Goal: Transaction & Acquisition: Subscribe to service/newsletter

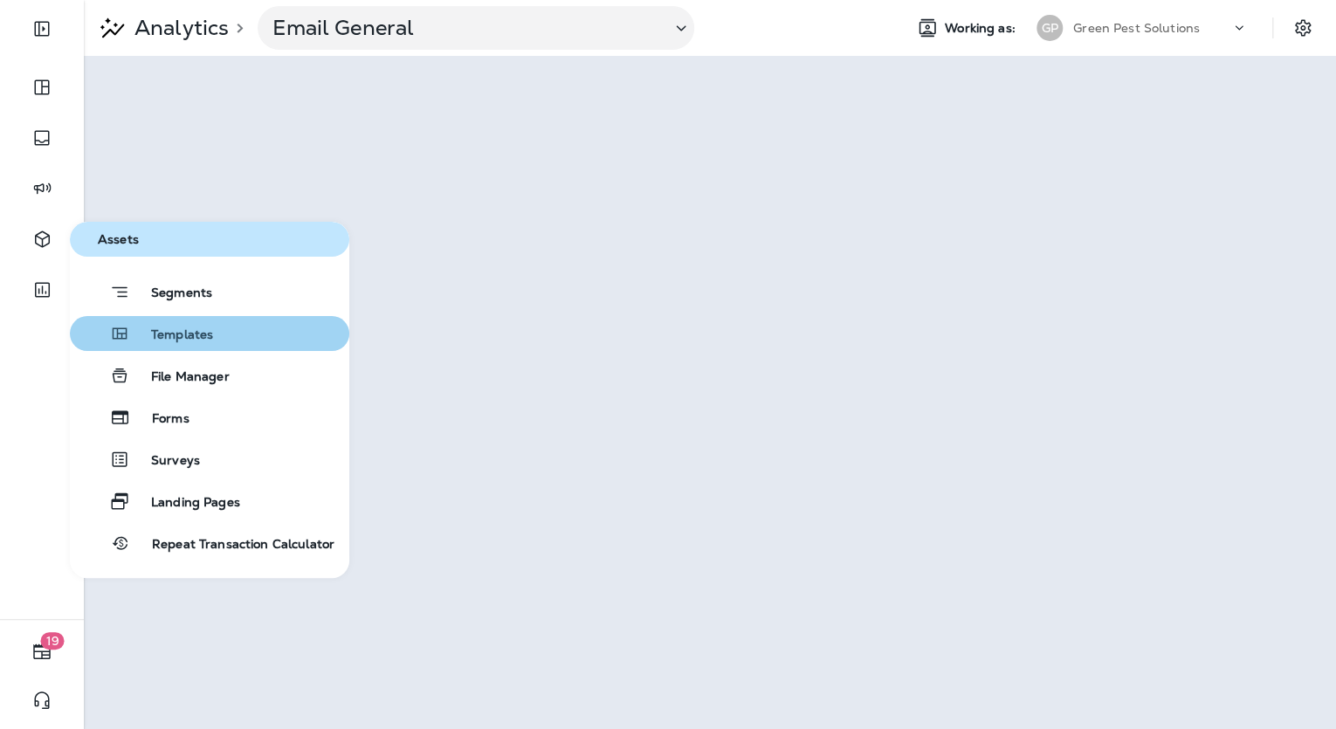
click at [154, 340] on span "Templates" at bounding box center [171, 335] width 83 height 17
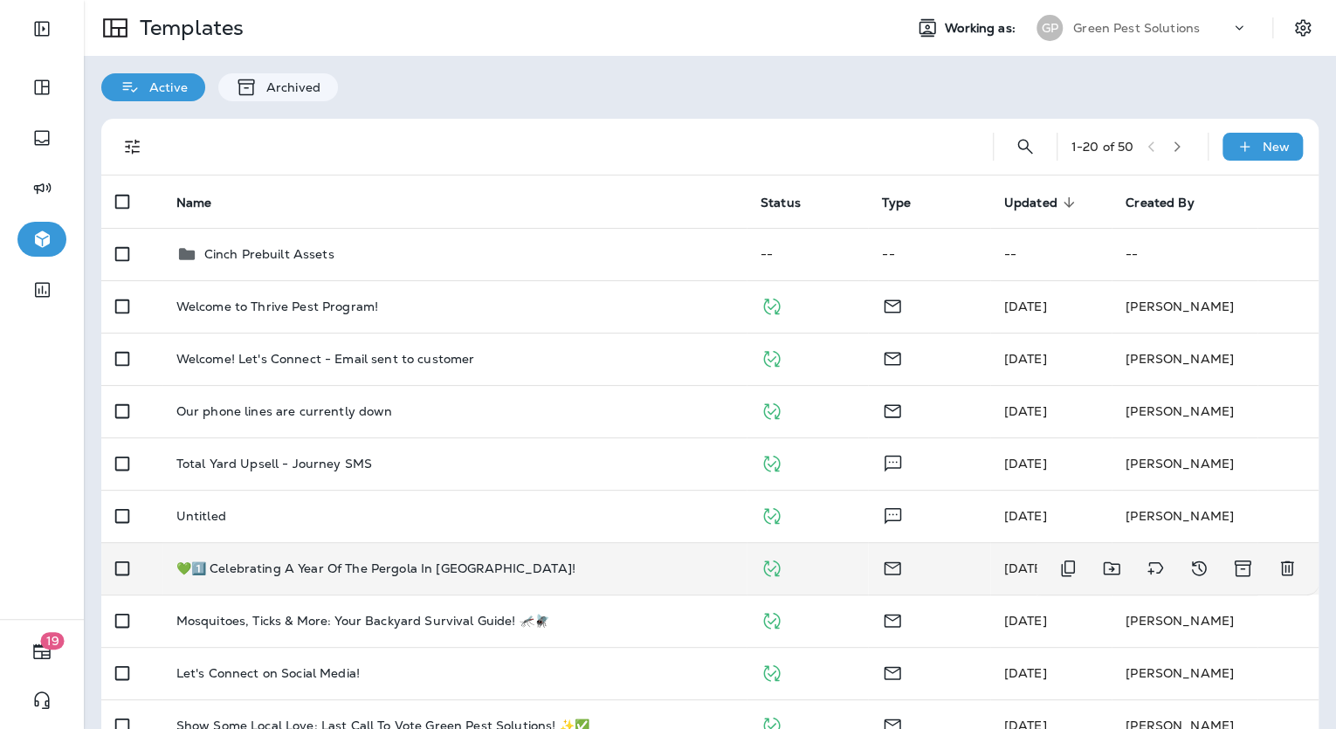
click at [505, 580] on td "💚1️⃣ Celebrating A Year Of The Pergola In [GEOGRAPHIC_DATA]!" at bounding box center [454, 568] width 584 height 52
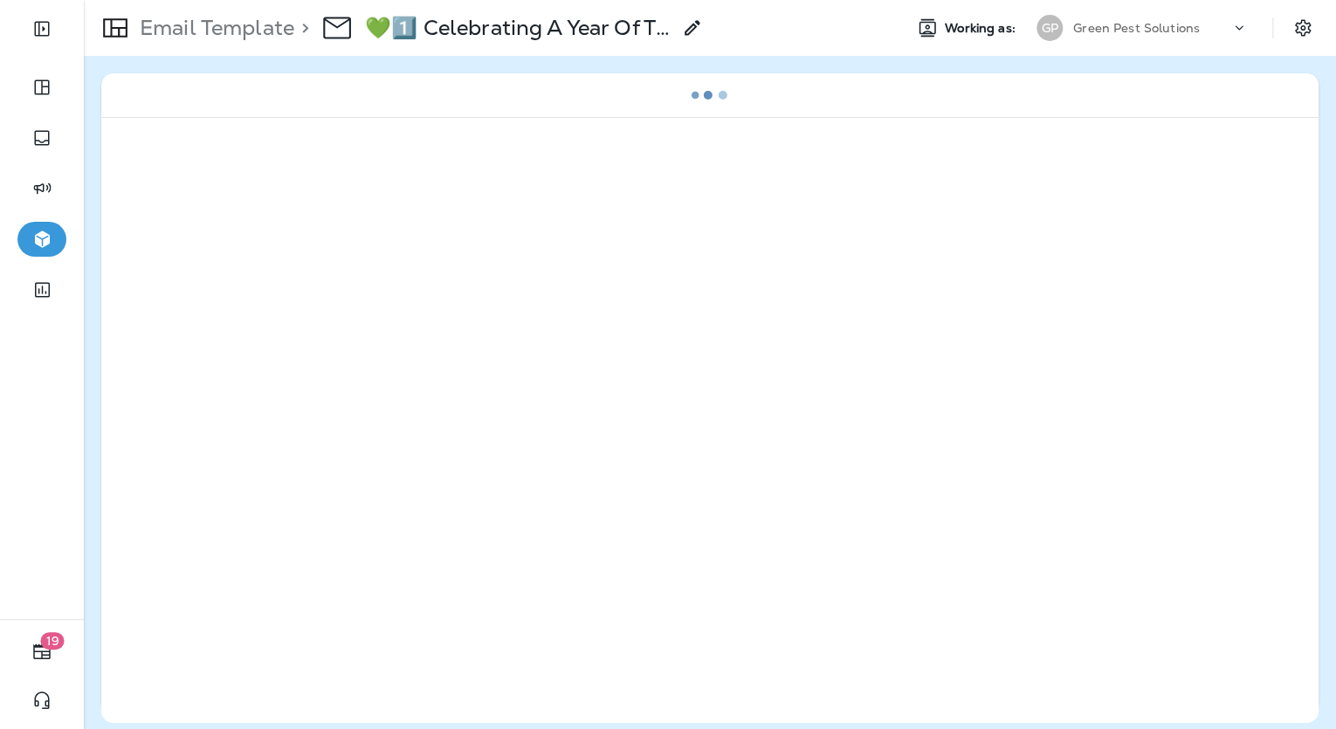
click at [261, 26] on p "Email Template" at bounding box center [214, 28] width 162 height 26
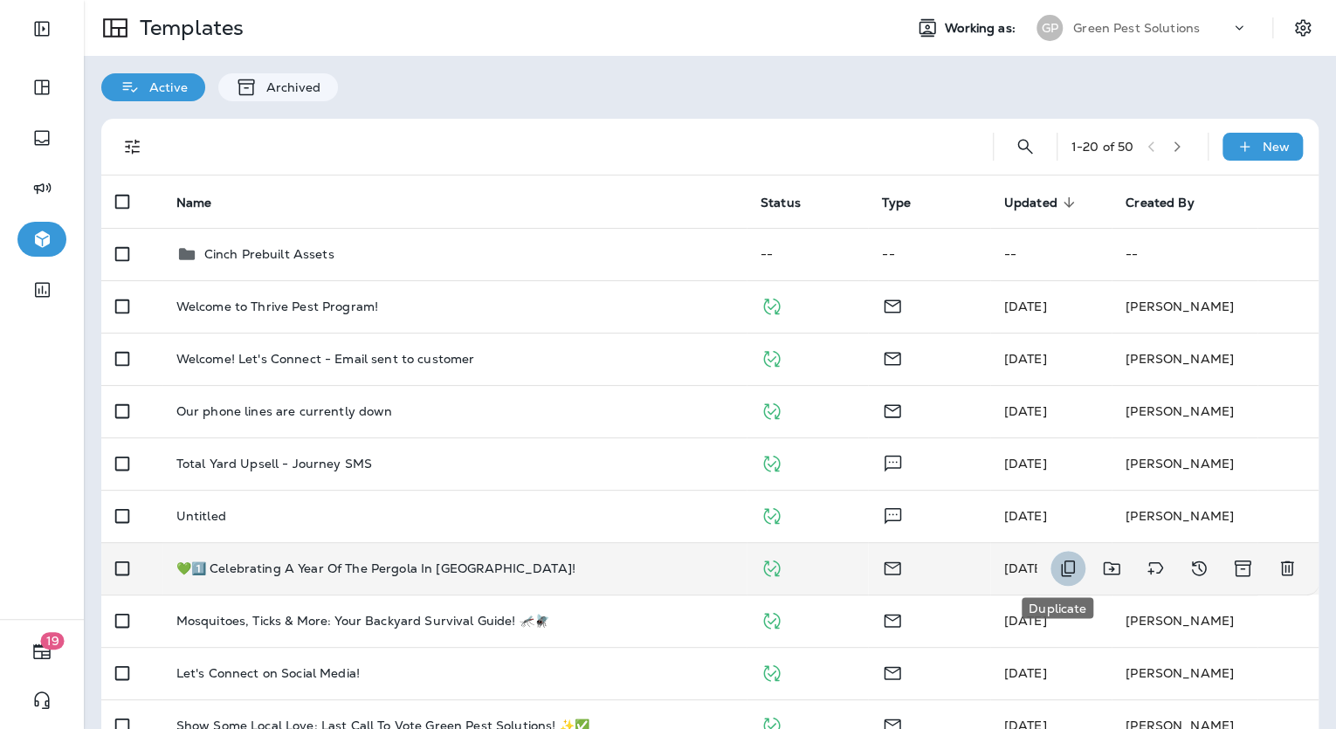
click at [1062, 569] on icon "Duplicate" at bounding box center [1067, 568] width 21 height 21
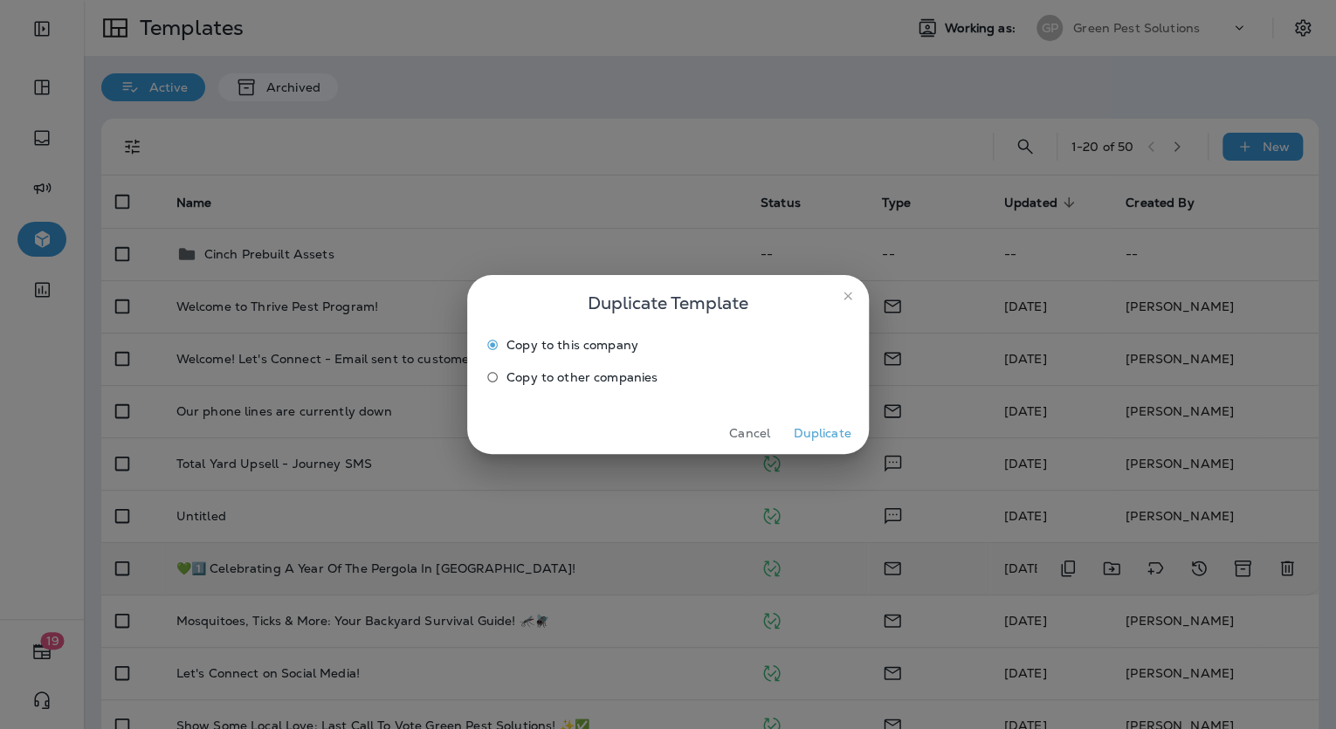
click at [833, 435] on button "Duplicate" at bounding box center [821, 433] width 65 height 27
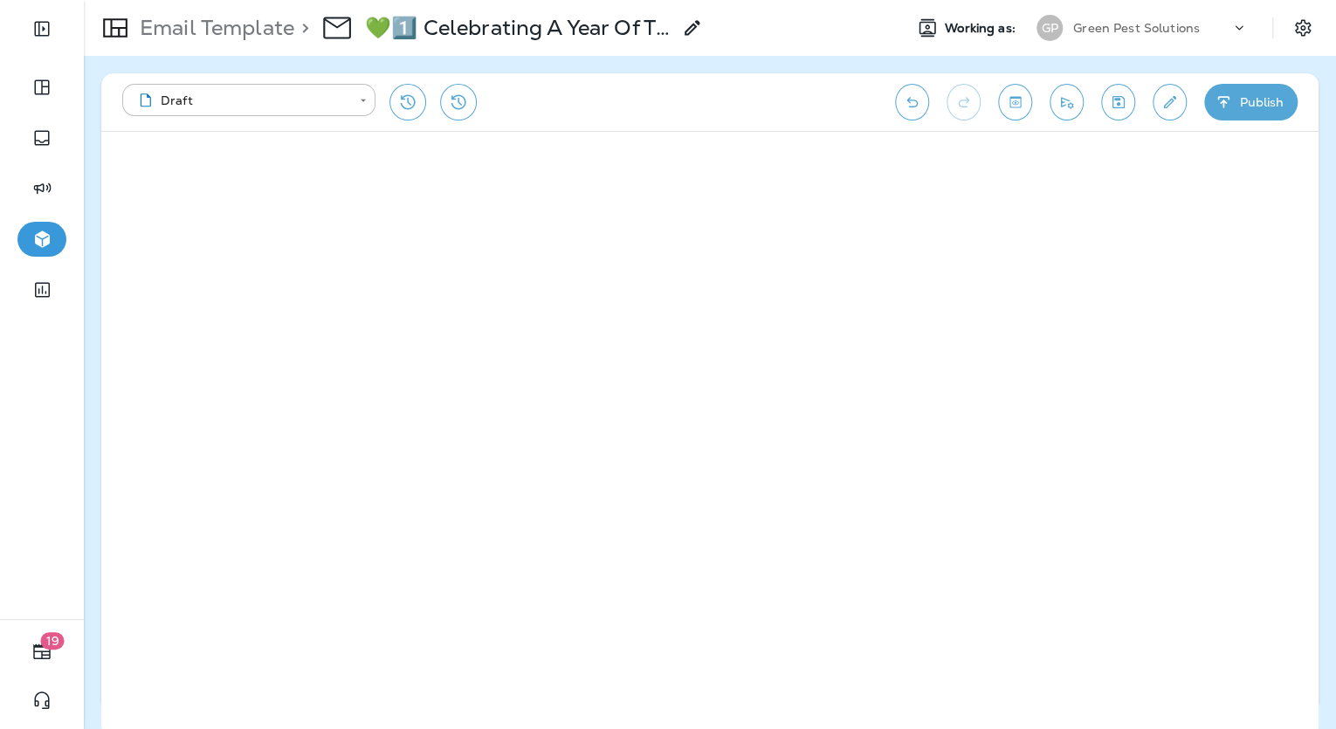
click at [685, 31] on icon at bounding box center [692, 27] width 21 height 21
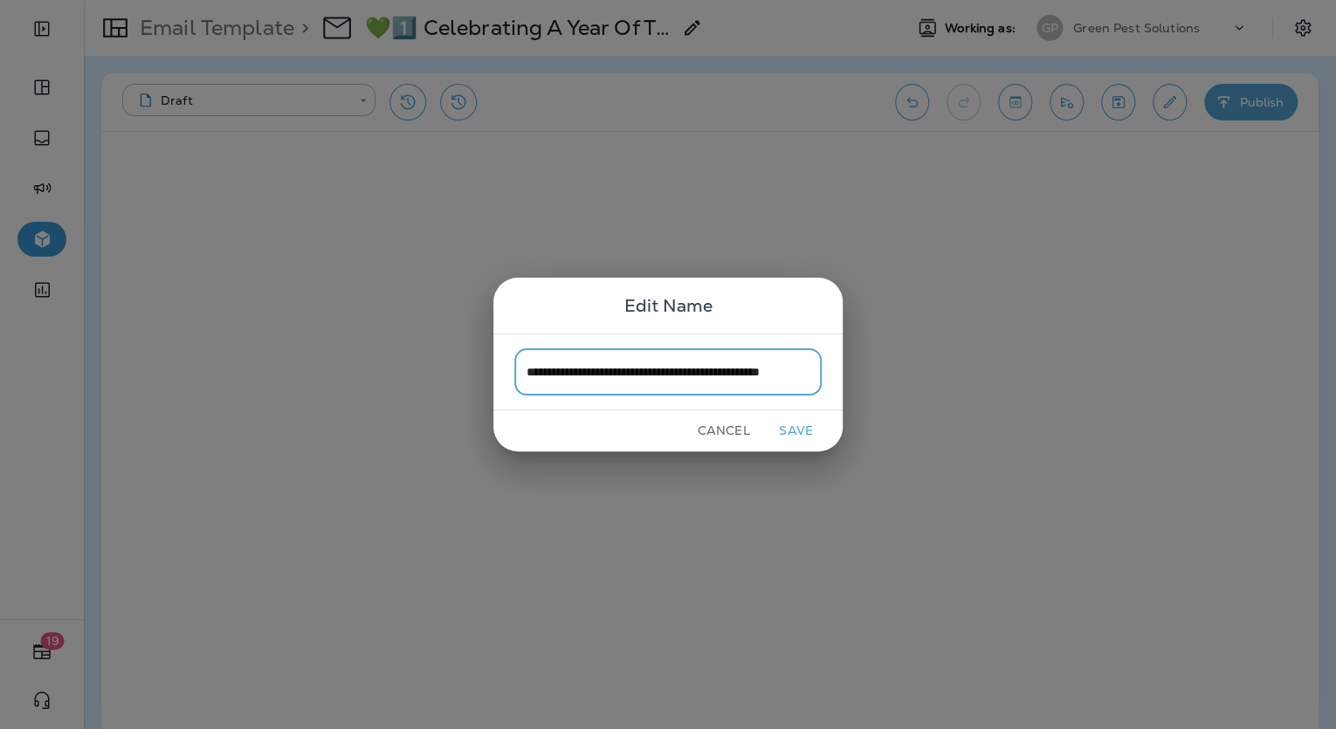
scroll to position [0, 52]
type input "**********"
click at [800, 432] on button "Save" at bounding box center [795, 430] width 65 height 27
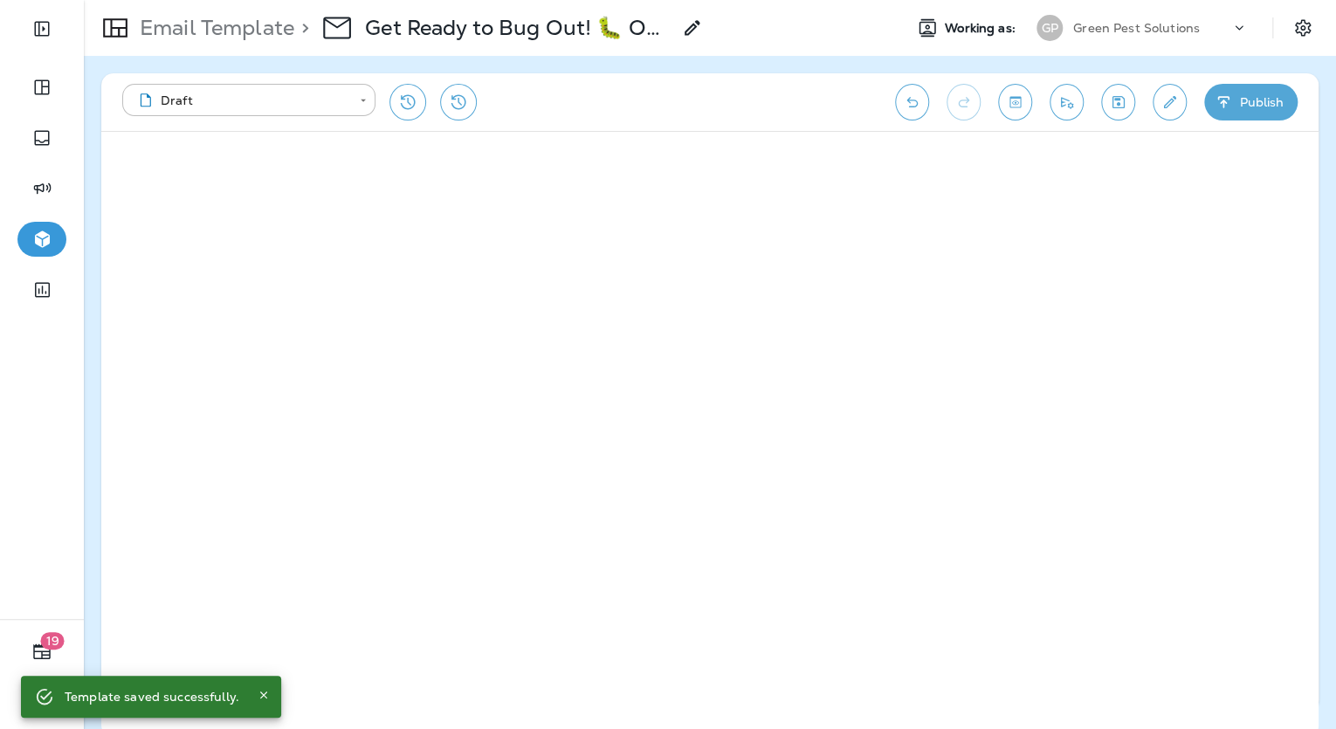
click at [685, 18] on icon at bounding box center [692, 27] width 21 height 21
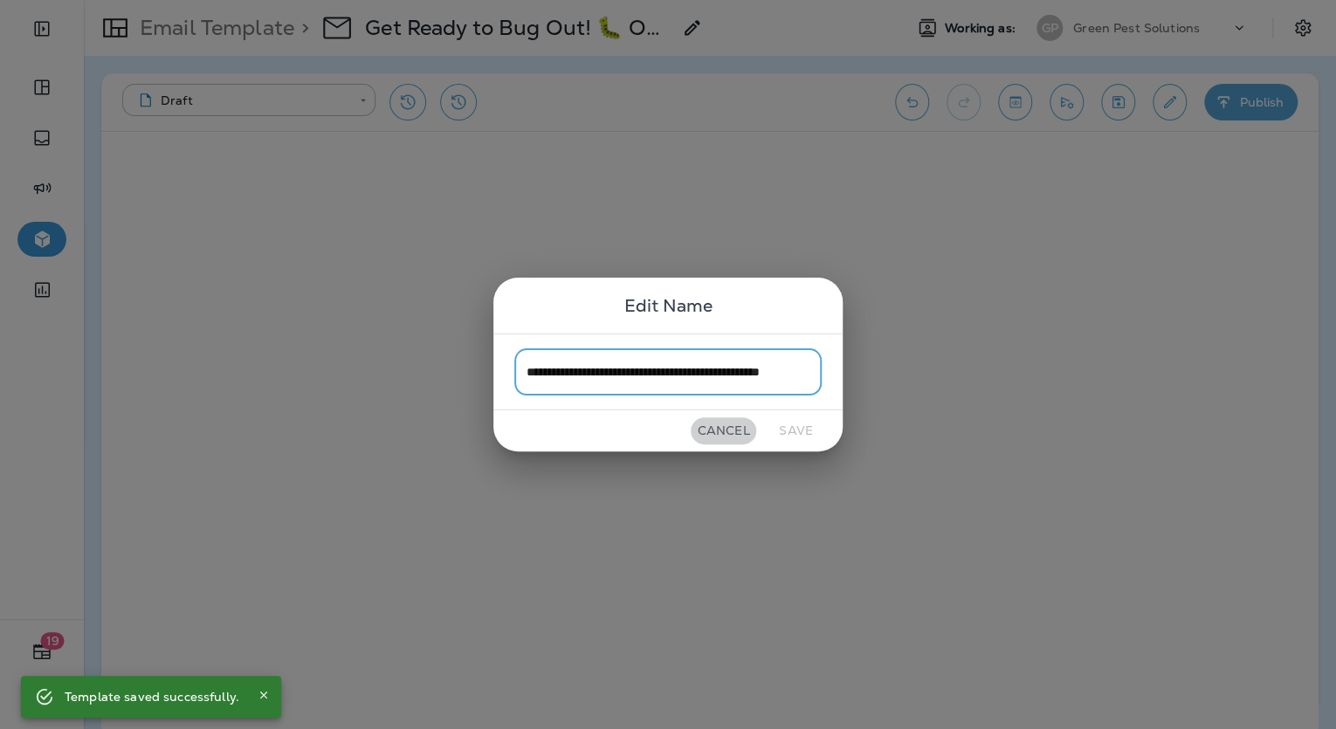
click at [739, 443] on button "Cancel" at bounding box center [723, 430] width 65 height 27
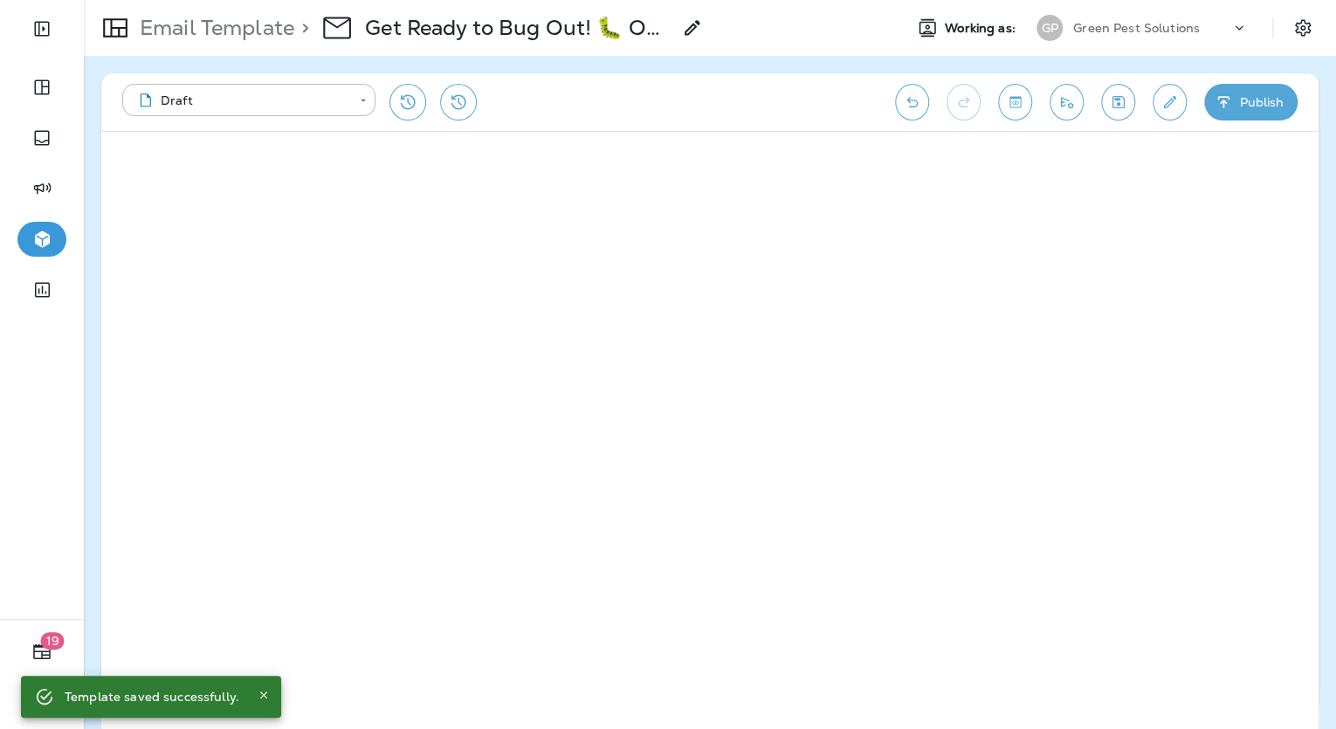
click at [1260, 96] on button "Publish" at bounding box center [1250, 102] width 93 height 37
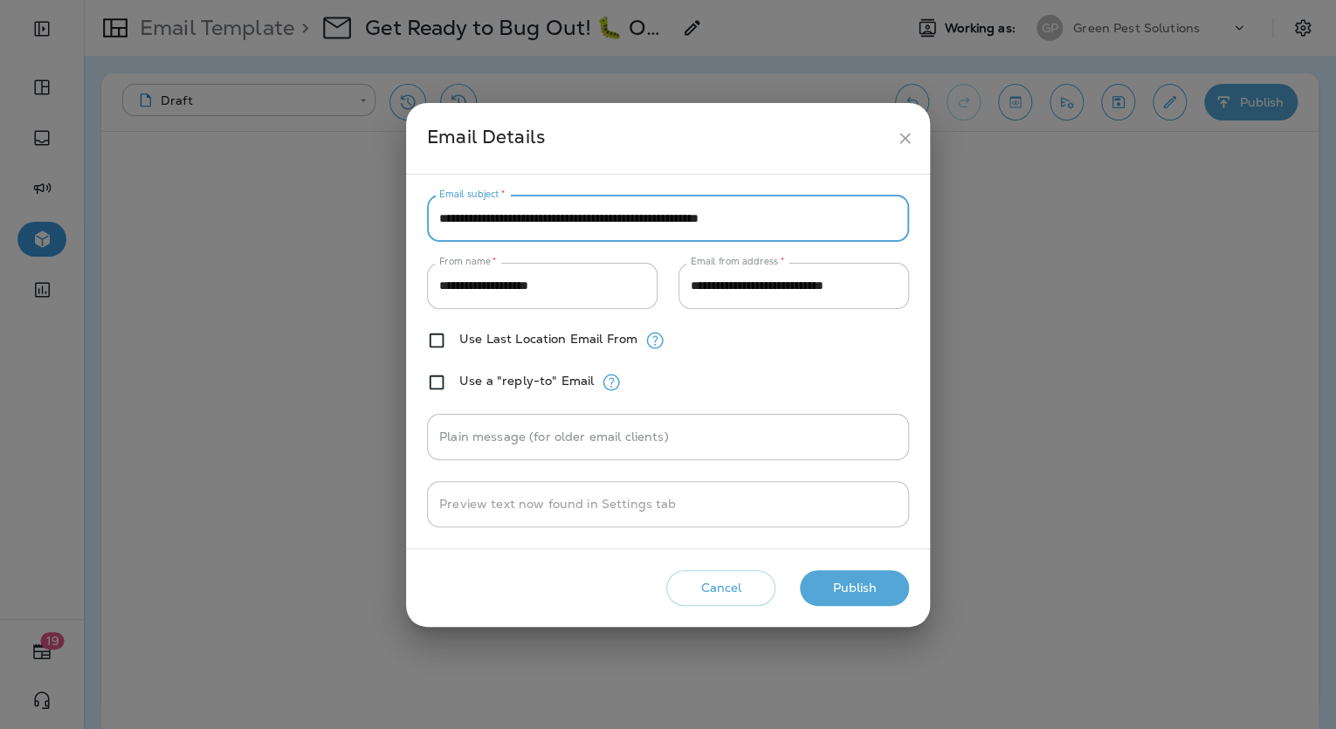
click at [626, 210] on input "**********" at bounding box center [668, 219] width 482 height 46
paste input "text"
type input "**********"
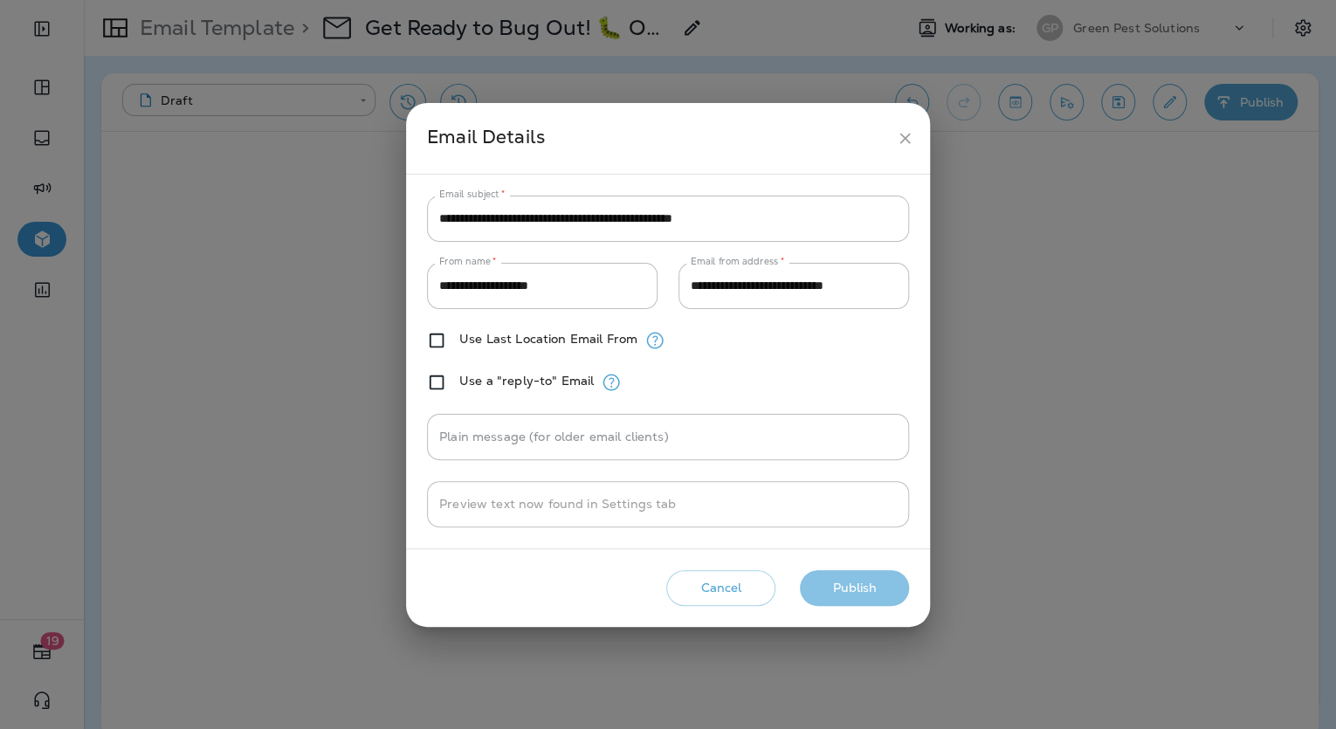
click at [821, 594] on button "Publish" at bounding box center [854, 588] width 109 height 36
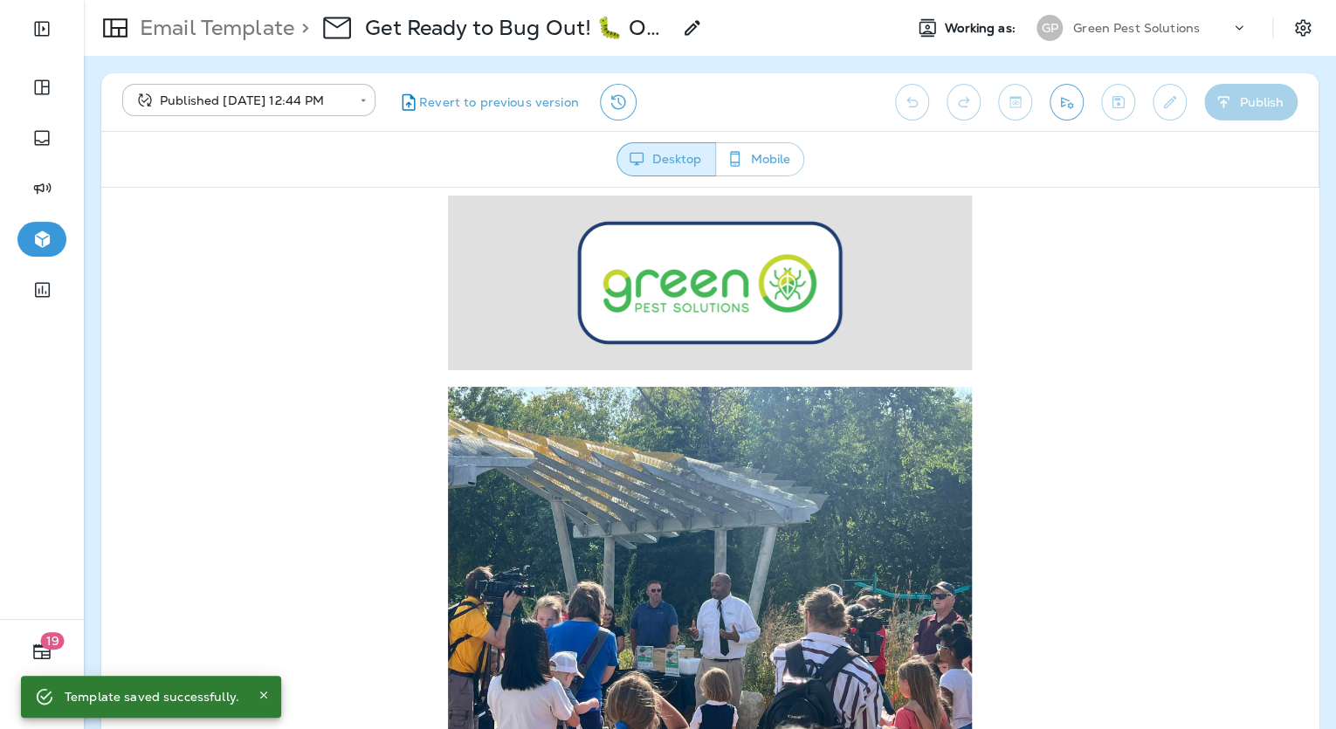
click at [1250, 106] on div "**********" at bounding box center [709, 102] width 1217 height 58
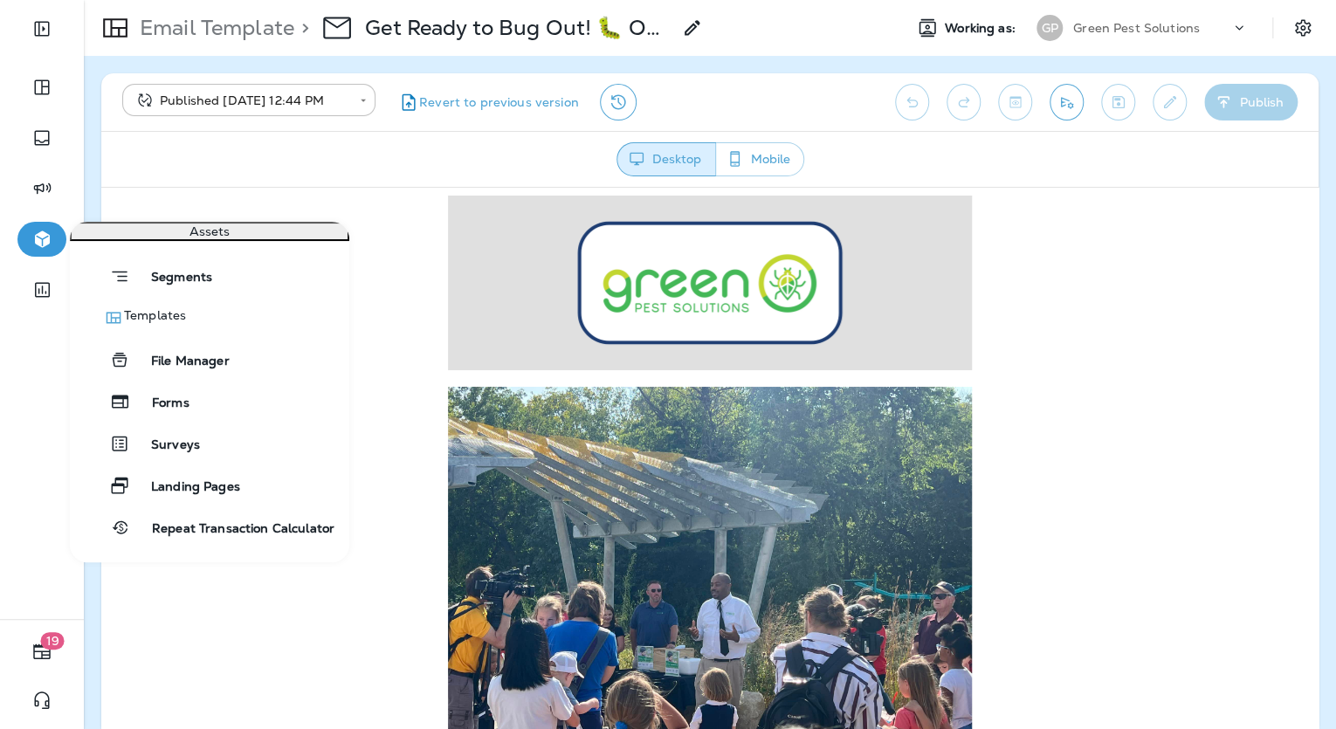
click at [52, 246] on icon "button" at bounding box center [42, 239] width 22 height 21
click at [154, 328] on span "Templates" at bounding box center [155, 317] width 62 height 21
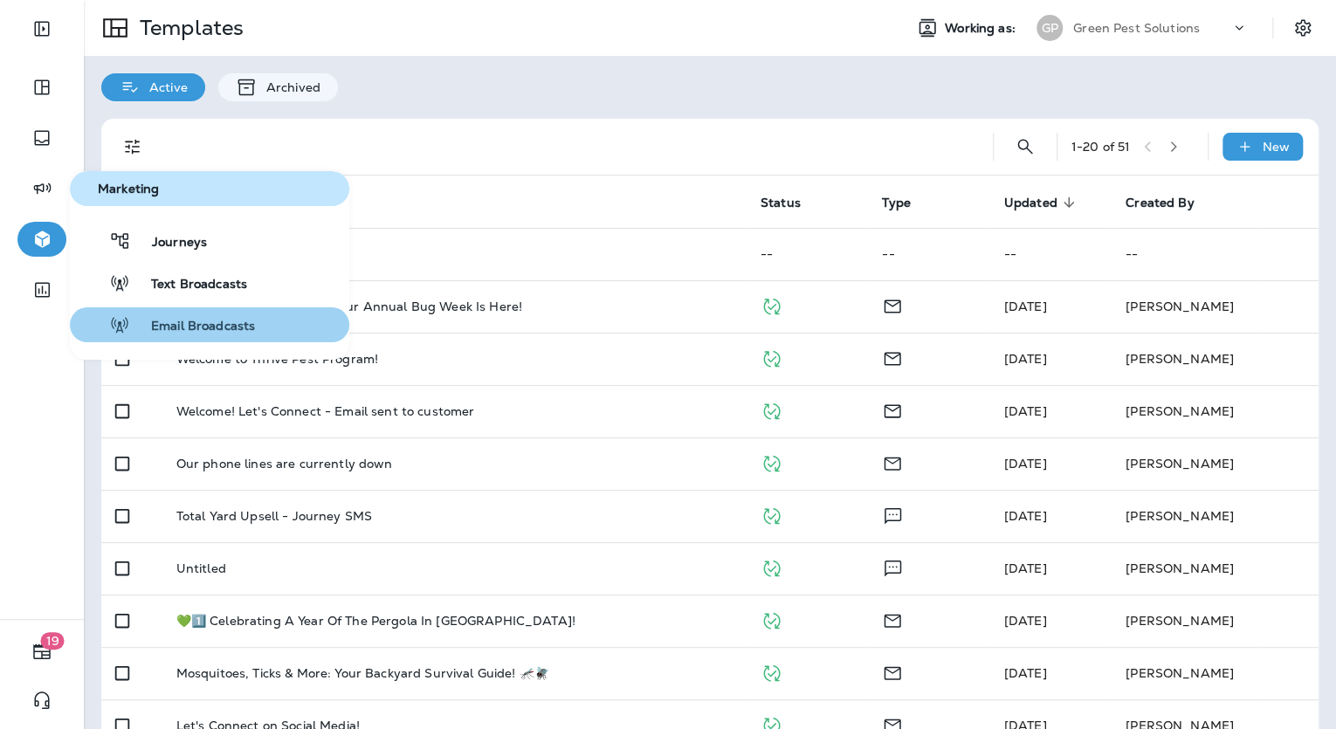
click at [189, 313] on button "Email Broadcasts" at bounding box center [209, 324] width 279 height 35
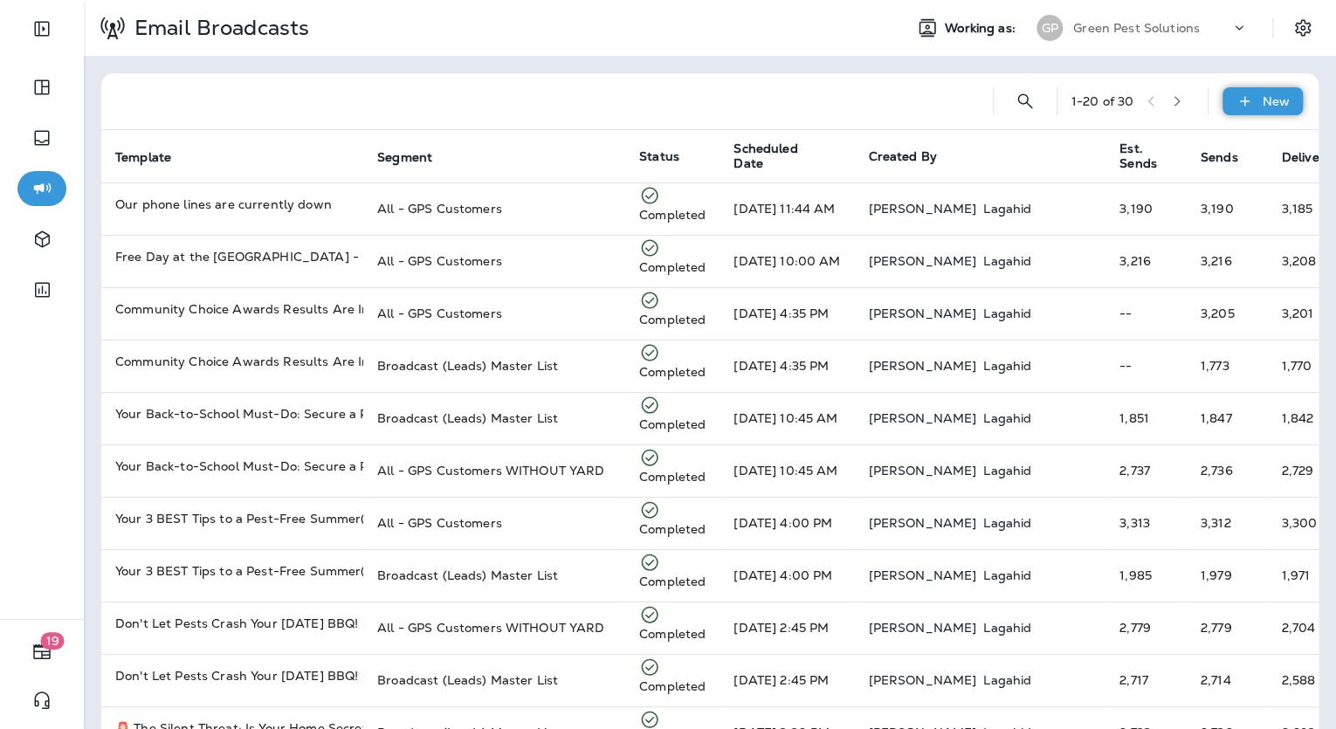
click at [1248, 101] on div "New" at bounding box center [1262, 101] width 80 height 28
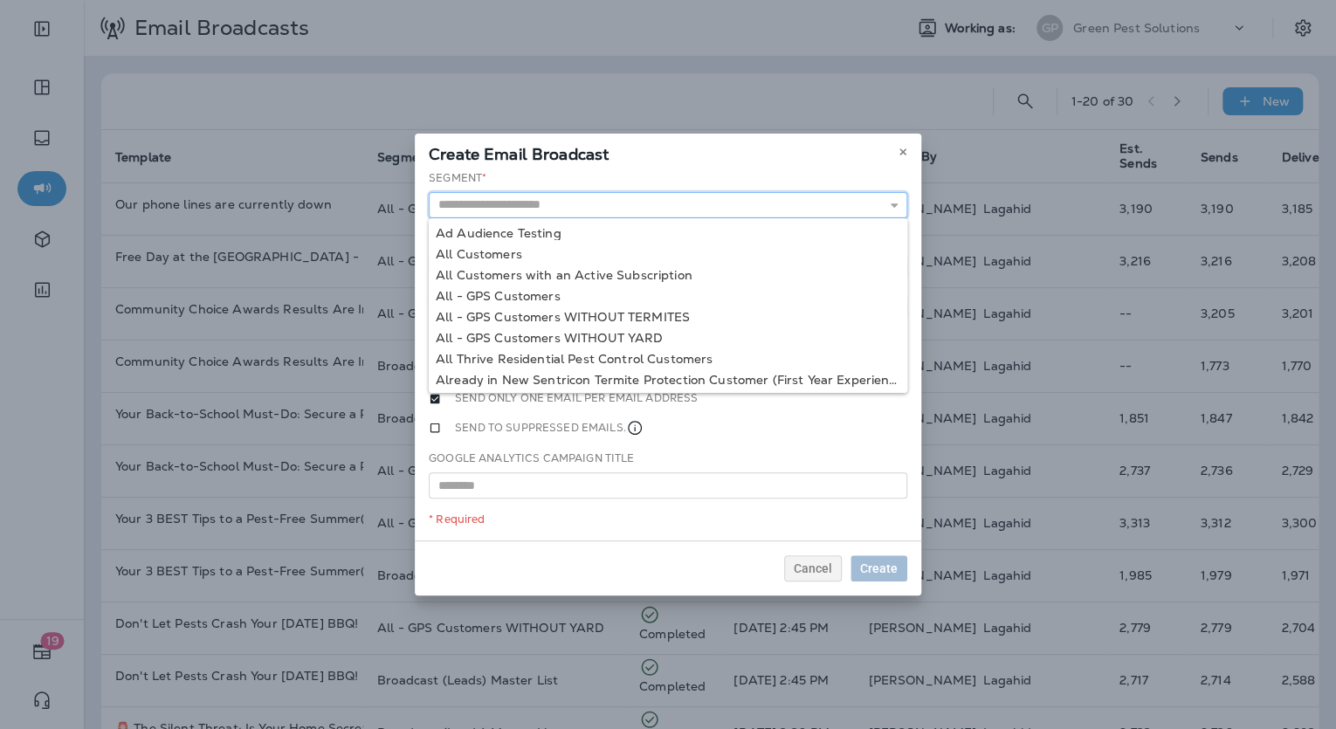
click at [754, 199] on input "text" at bounding box center [668, 205] width 478 height 26
click at [907, 147] on icon at bounding box center [902, 152] width 10 height 10
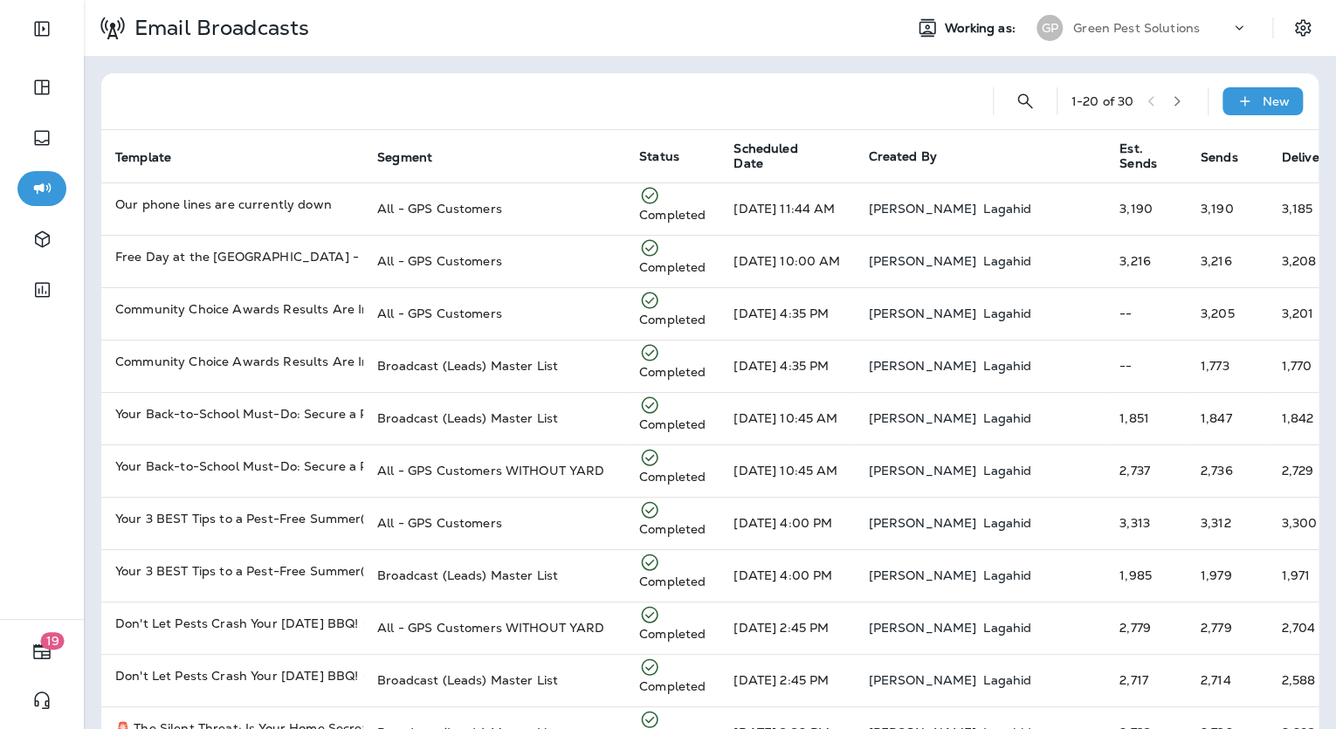
click at [489, 65] on div "1 - 20 of 30 New Template Segment Status Scheduled Date Created By Est. Sends S…" at bounding box center [710, 652] width 1252 height 1193
click at [1241, 91] on div "New" at bounding box center [1262, 101] width 80 height 28
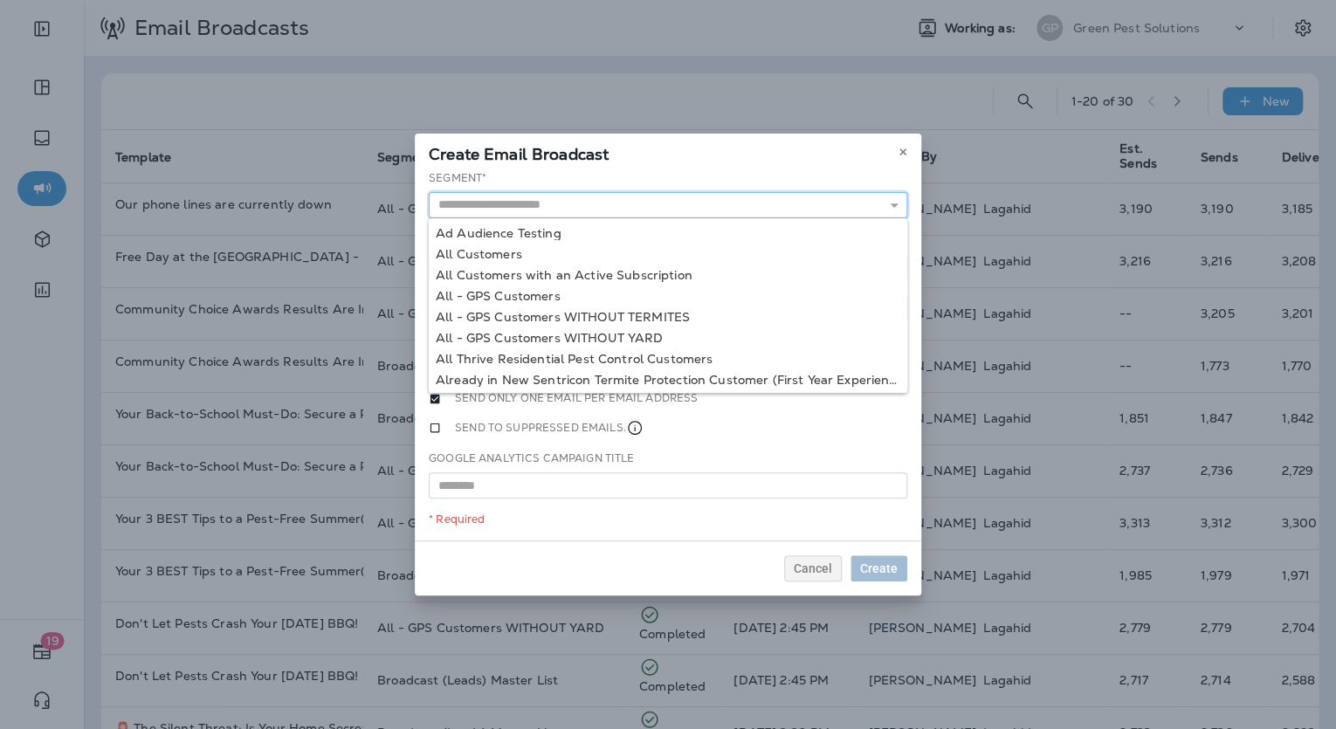
click at [814, 196] on input "text" at bounding box center [668, 205] width 478 height 26
type input "**********"
click at [522, 283] on div "**********" at bounding box center [668, 355] width 506 height 371
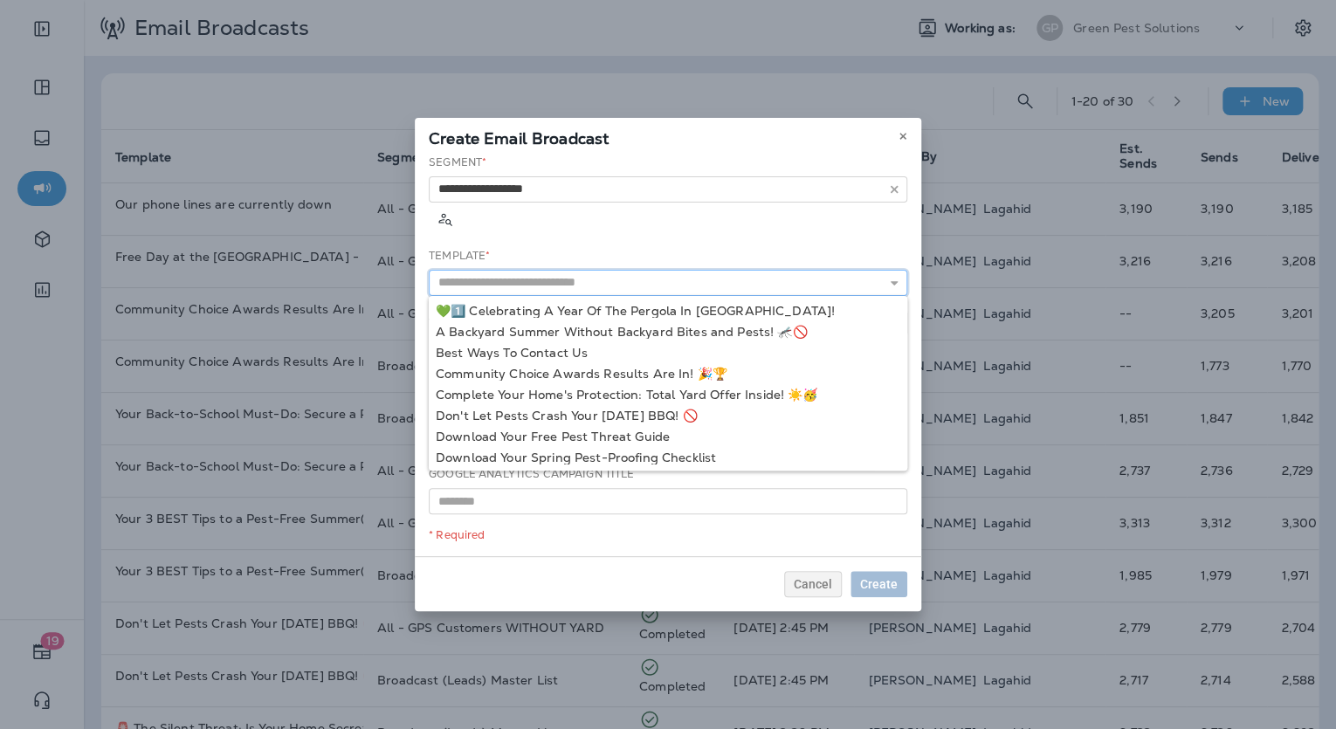
click at [566, 270] on input "text" at bounding box center [668, 283] width 478 height 26
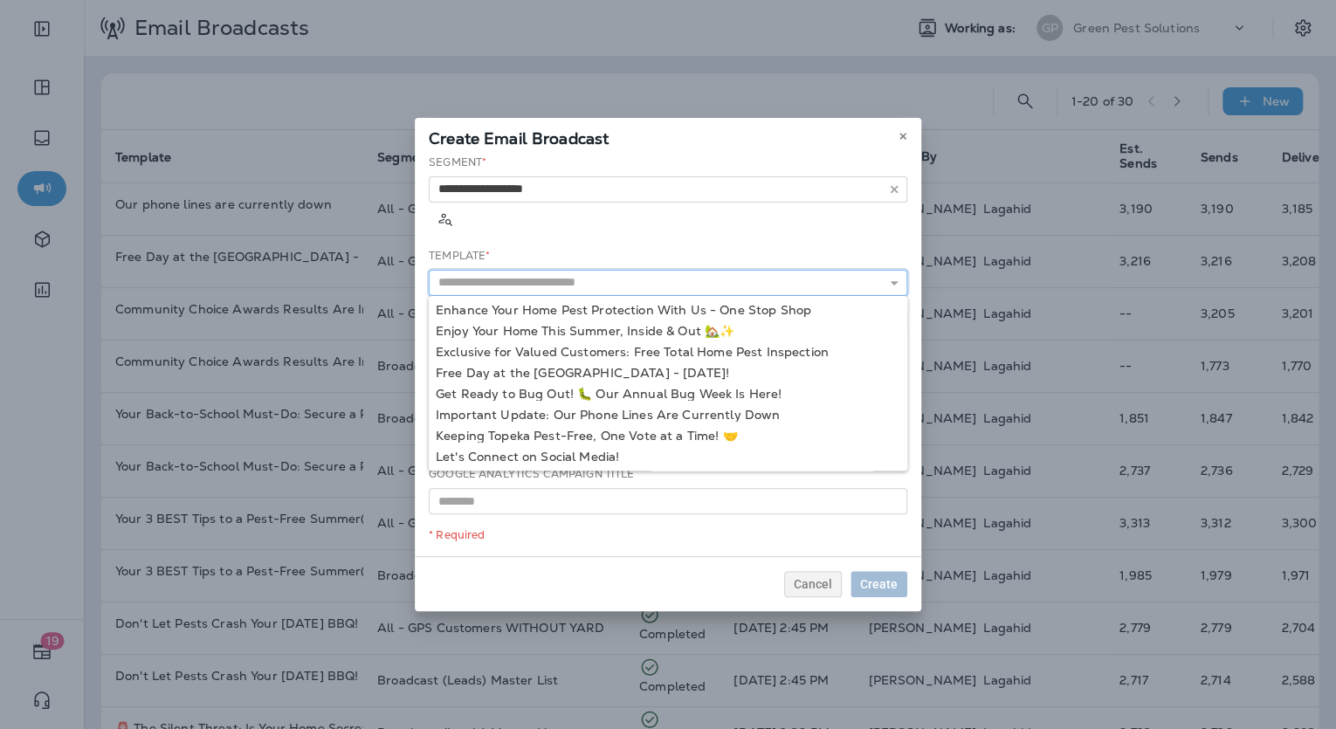
scroll to position [253, 0]
type input "**********"
click at [606, 367] on div "**********" at bounding box center [668, 356] width 506 height 402
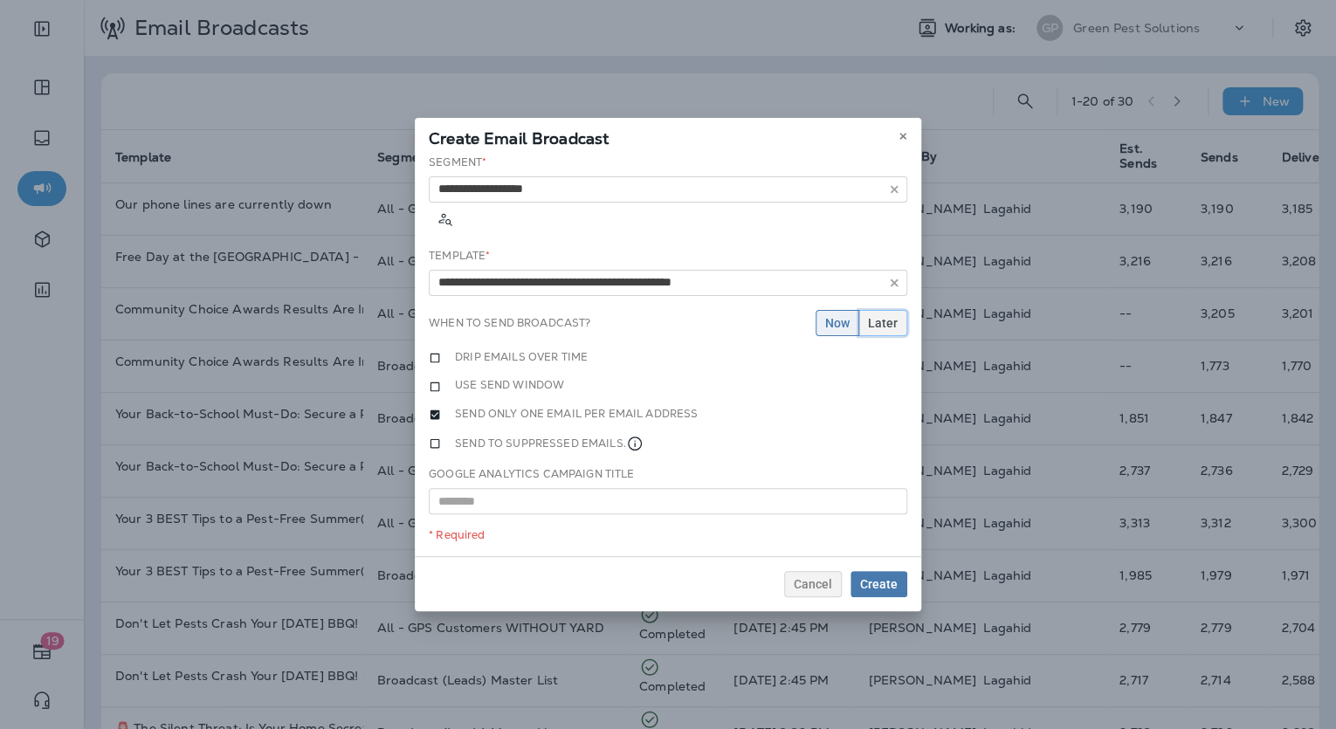
click at [891, 310] on button "Later" at bounding box center [882, 323] width 49 height 26
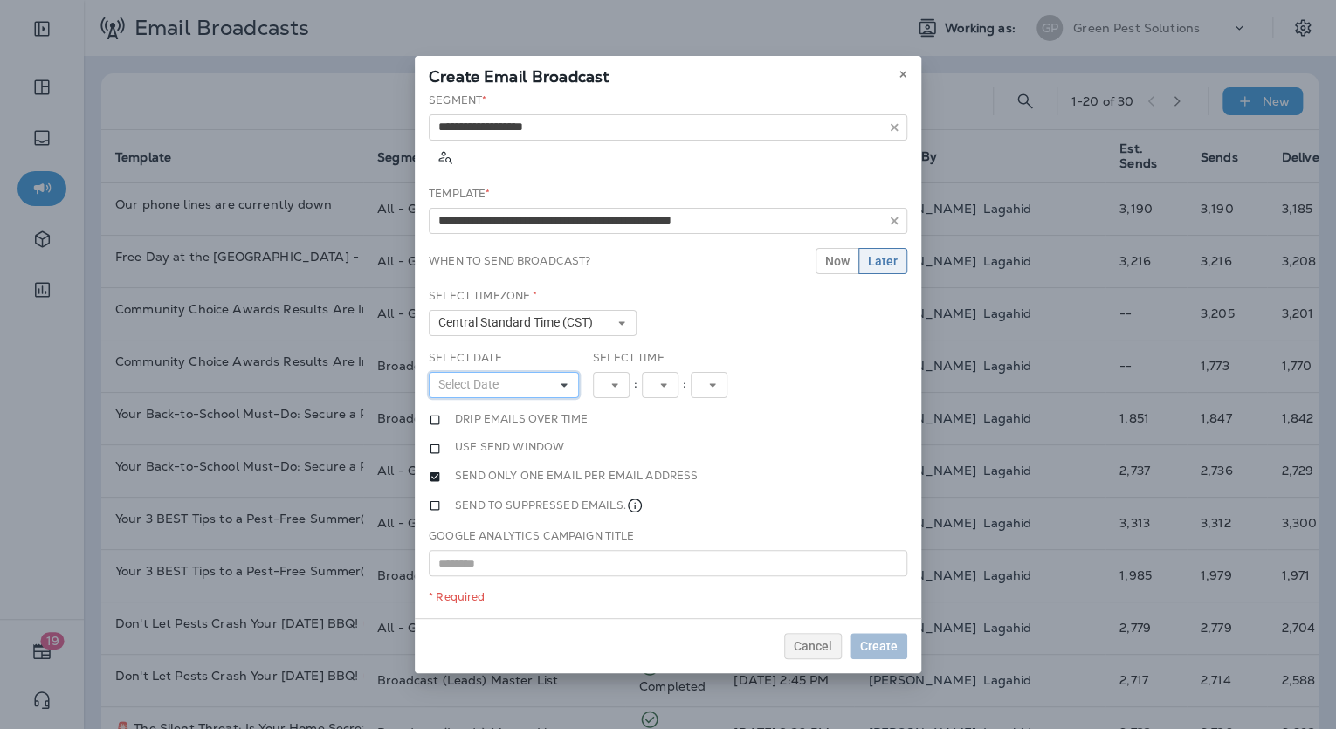
click at [514, 372] on button "Select Date" at bounding box center [504, 385] width 150 height 26
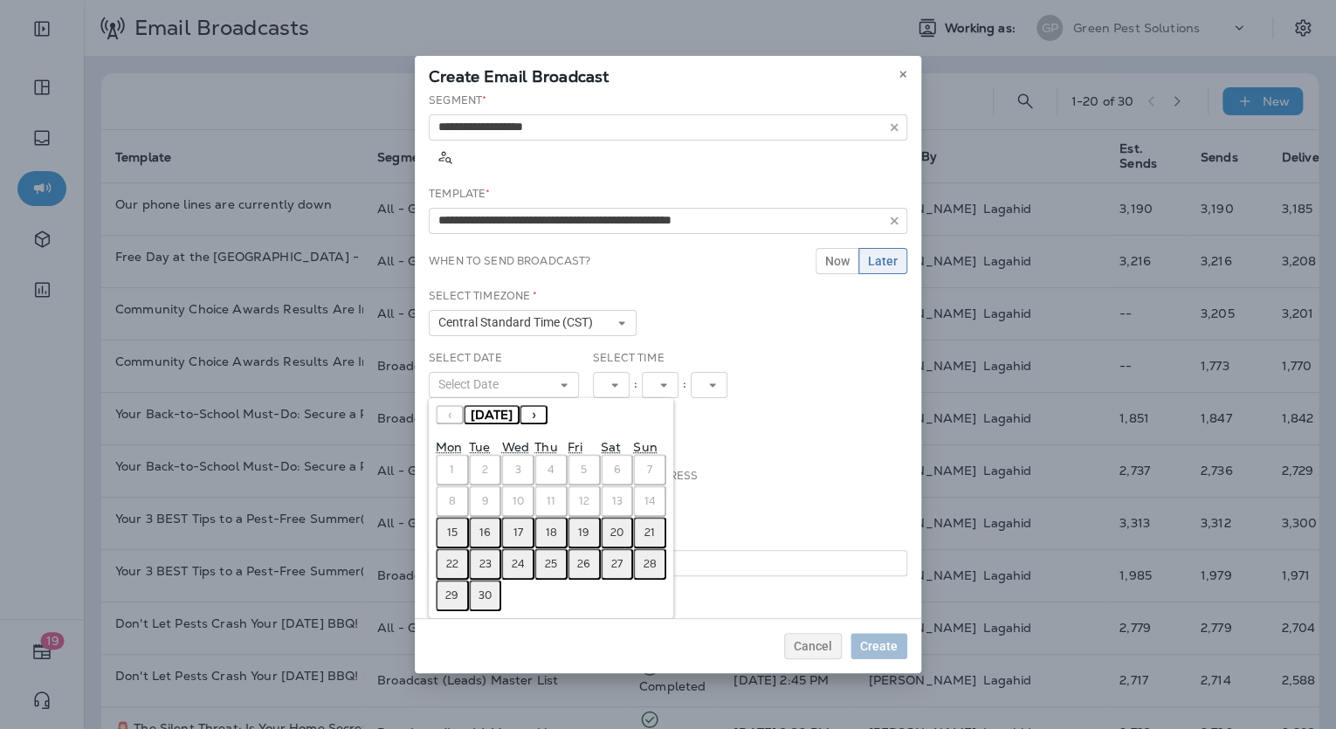
click at [445, 517] on button "15" at bounding box center [452, 532] width 33 height 31
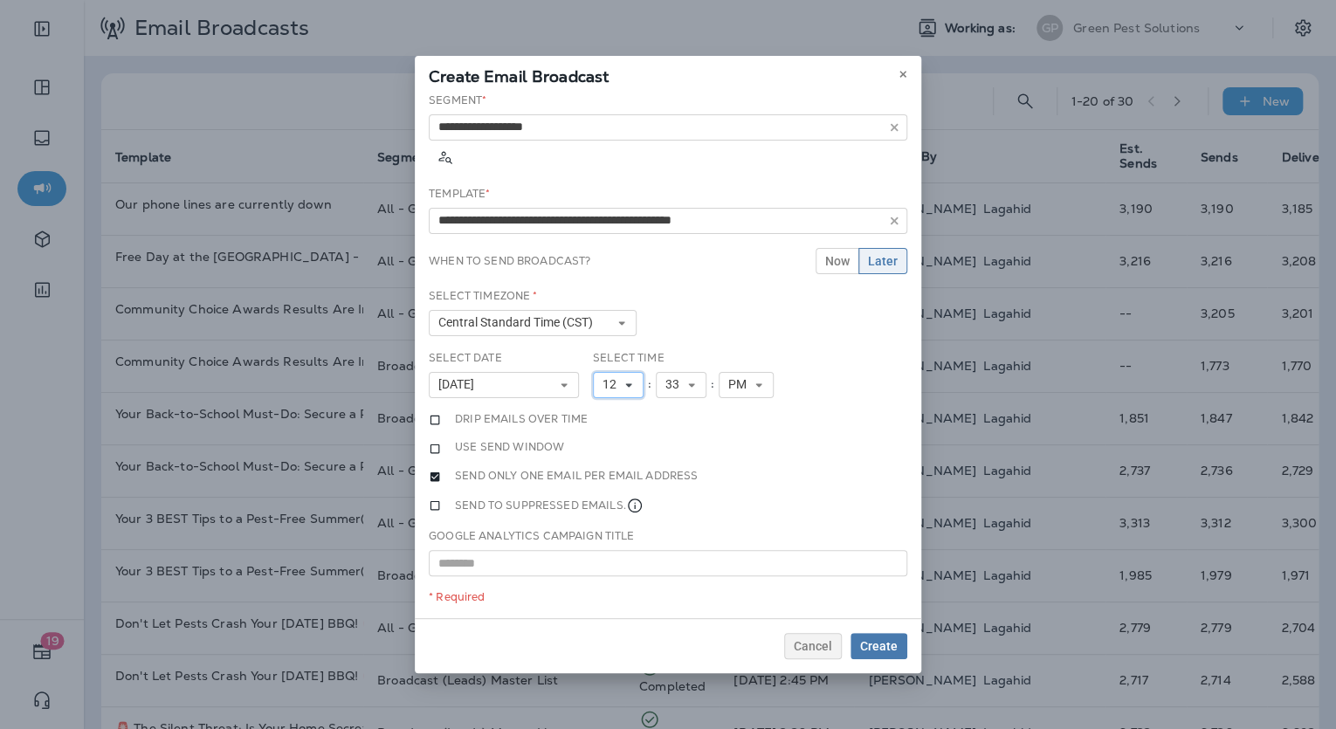
click at [629, 380] on icon at bounding box center [628, 385] width 10 height 10
click at [612, 423] on link "2" at bounding box center [618, 433] width 51 height 21
click at [637, 372] on div ":" at bounding box center [642, 385] width 12 height 26
click at [629, 372] on button "2" at bounding box center [615, 385] width 44 height 26
click at [608, 444] on link "3" at bounding box center [615, 454] width 44 height 21
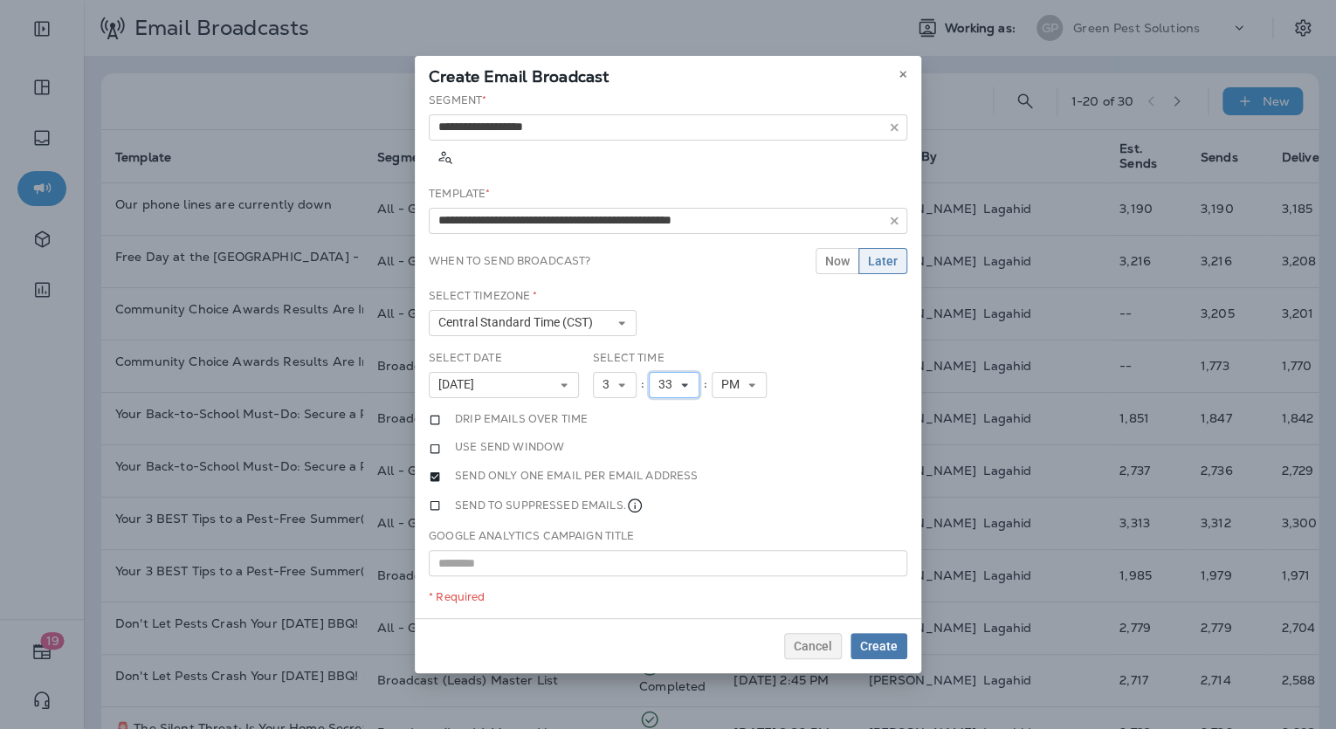
click at [685, 380] on icon at bounding box center [684, 385] width 10 height 10
click at [667, 542] on link "30" at bounding box center [674, 552] width 51 height 21
click at [879, 643] on span "Create" at bounding box center [879, 646] width 38 height 12
